Goal: Task Accomplishment & Management: Complete application form

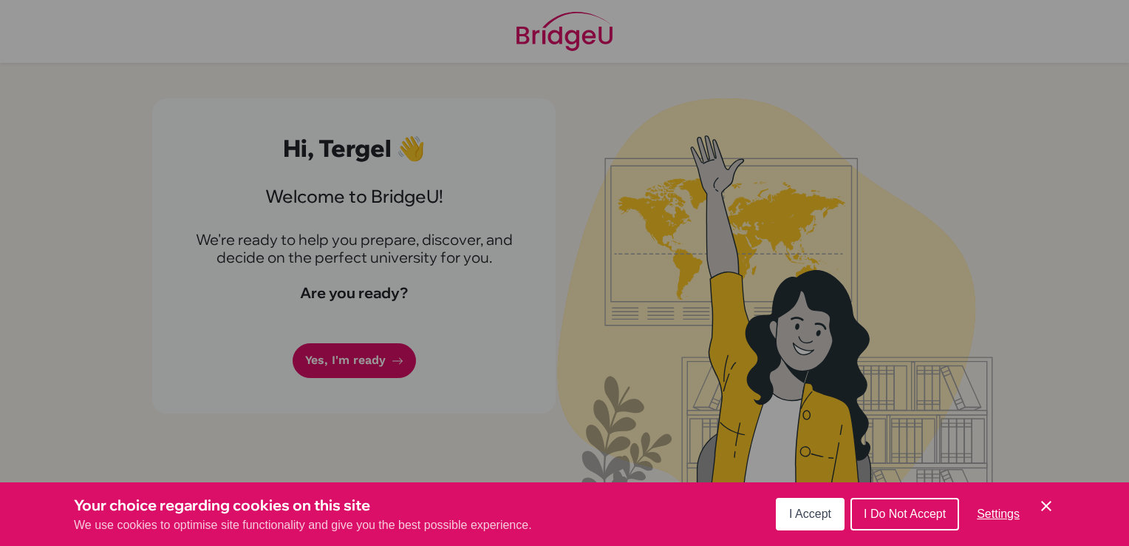
click at [832, 513] on button "I Accept" at bounding box center [810, 513] width 69 height 33
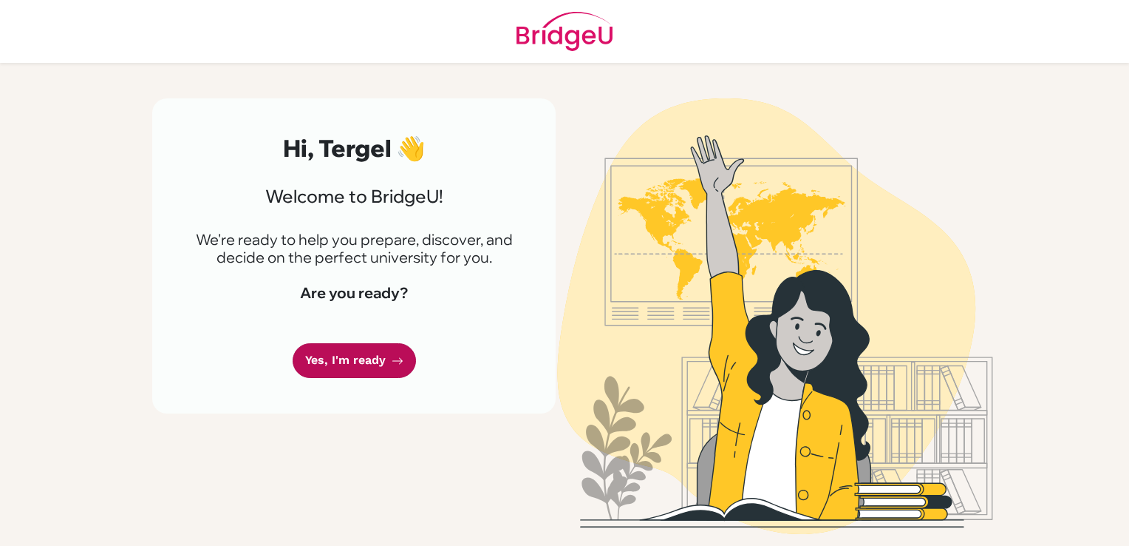
click at [401, 362] on icon at bounding box center [398, 361] width 12 height 12
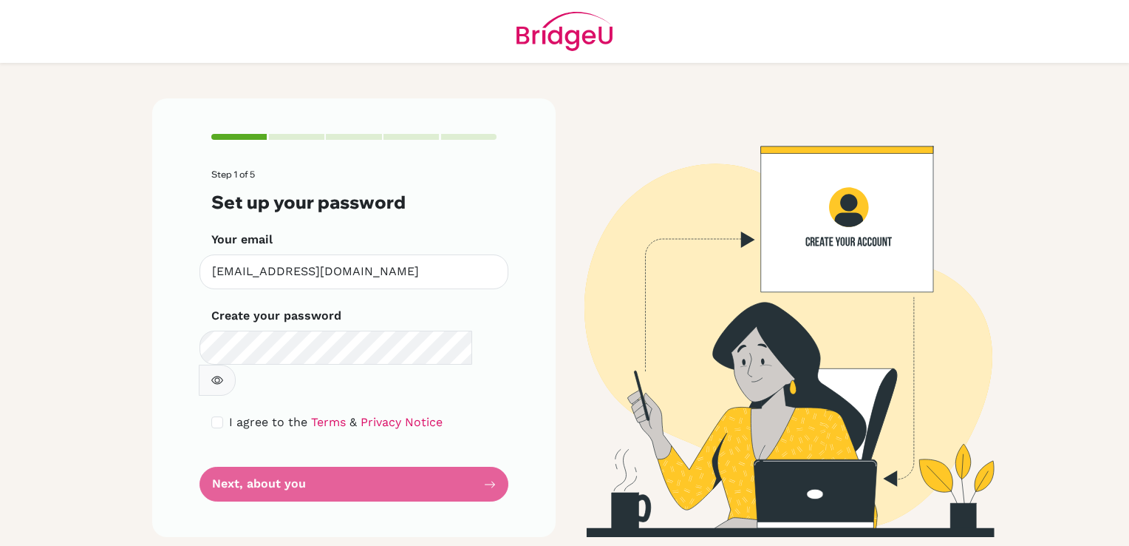
click at [216, 413] on div "I agree to the Terms & Privacy Notice" at bounding box center [353, 422] width 285 height 18
click at [216, 416] on input "checkbox" at bounding box center [217, 422] width 12 height 12
checkbox input "true"
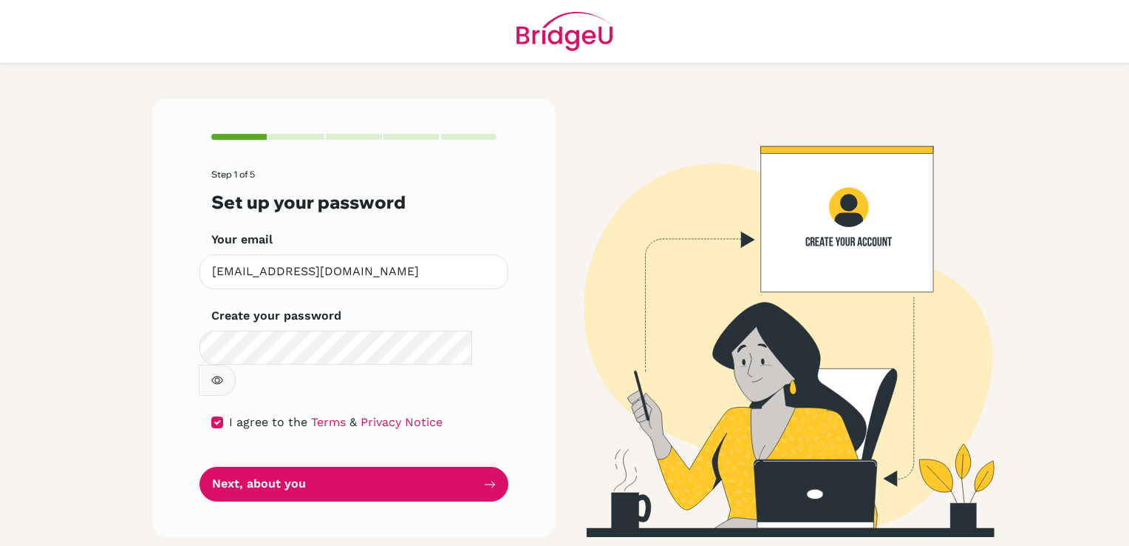
click at [223, 376] on icon "button" at bounding box center [217, 380] width 12 height 8
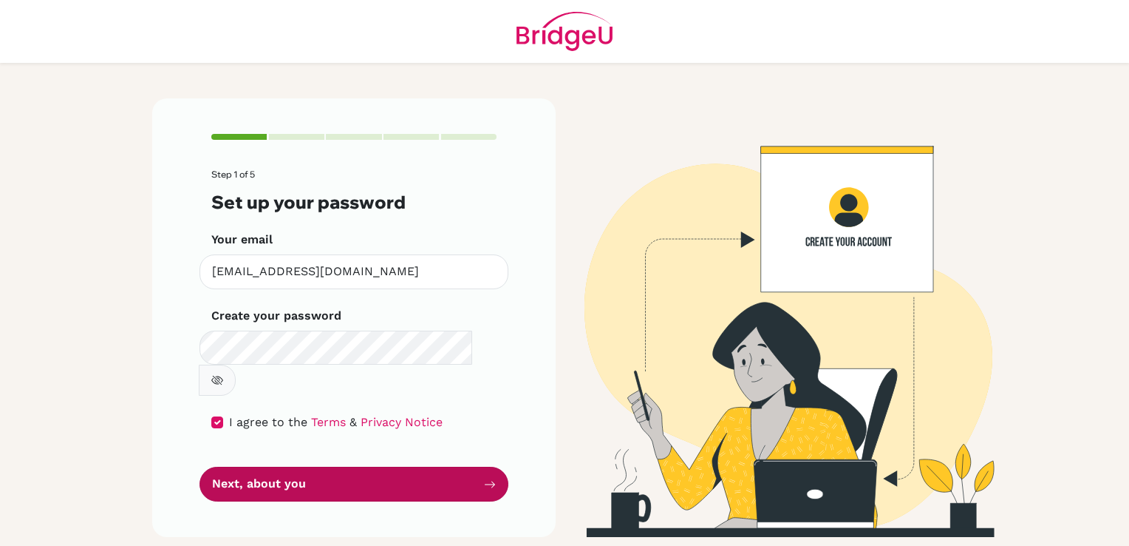
click at [399, 466] on button "Next, about you" at bounding box center [354, 483] width 309 height 35
